Goal: Check status: Check status

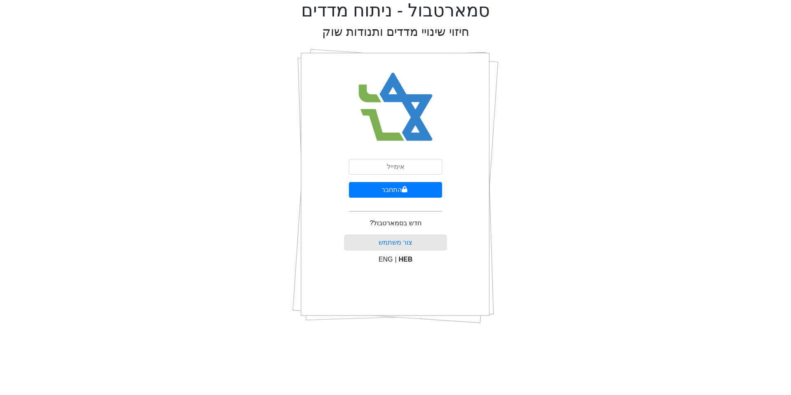
type input "[EMAIL_ADDRESS][DOMAIN_NAME]"
click at [389, 186] on button "התחבר" at bounding box center [395, 190] width 93 height 16
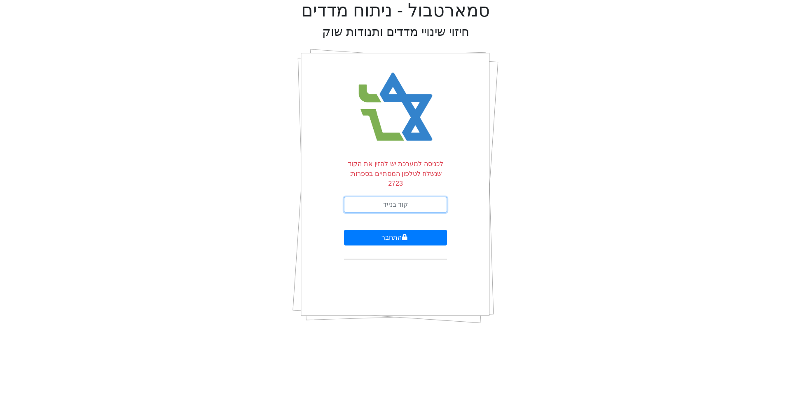
click at [401, 197] on input "text" at bounding box center [395, 205] width 103 height 16
type input "776270"
click at [388, 230] on button "התחבר" at bounding box center [395, 238] width 103 height 16
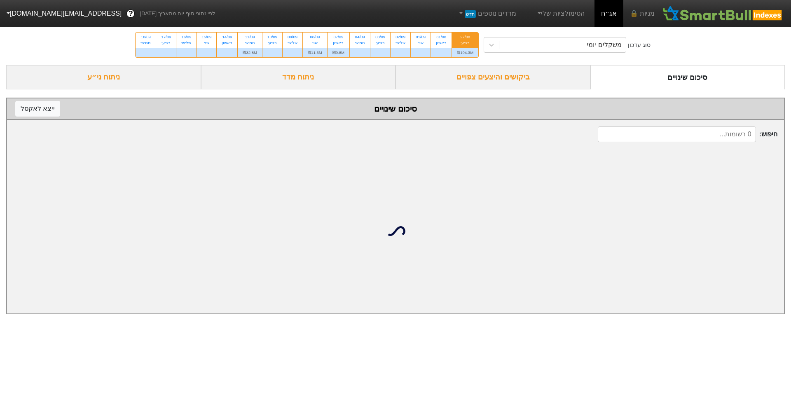
click at [470, 86] on div "ביקושים והיצעים צפויים" at bounding box center [492, 77] width 195 height 24
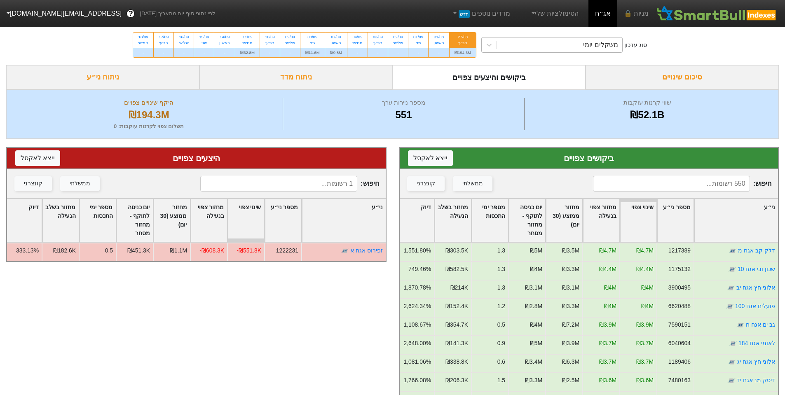
click at [527, 47] on div "משקלים יומי" at bounding box center [559, 44] width 125 height 15
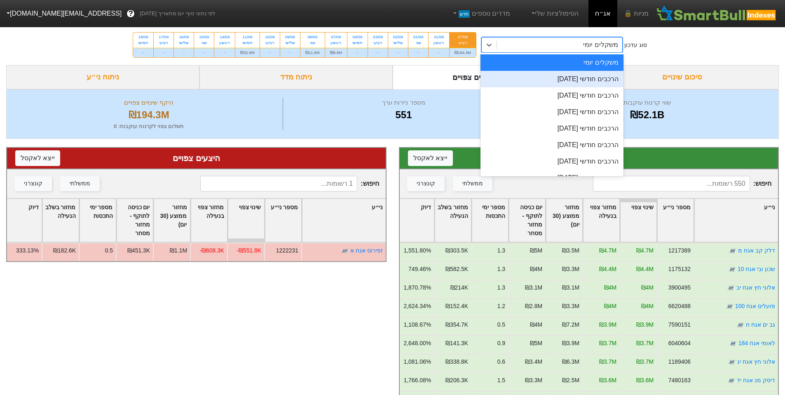
click at [538, 75] on div "הרכבים חודשי [DATE]" at bounding box center [551, 79] width 143 height 16
